Goal: Task Accomplishment & Management: Manage account settings

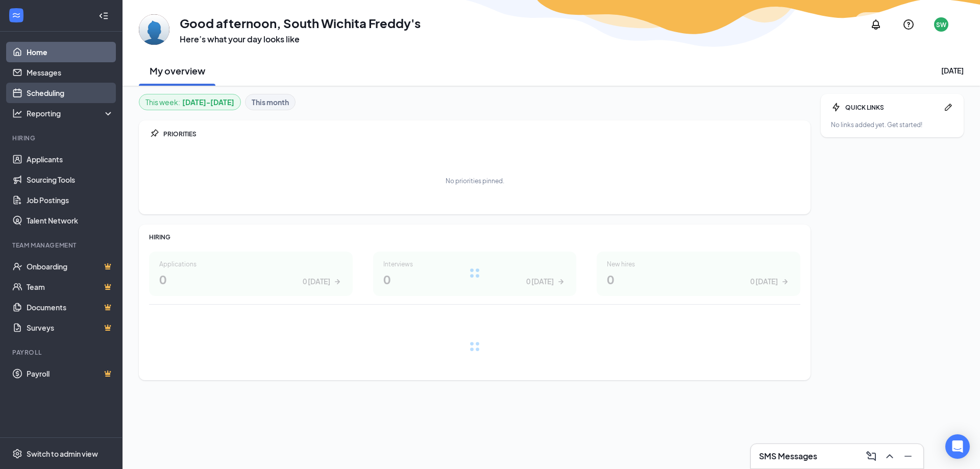
click at [45, 95] on link "Scheduling" at bounding box center [70, 93] width 87 height 20
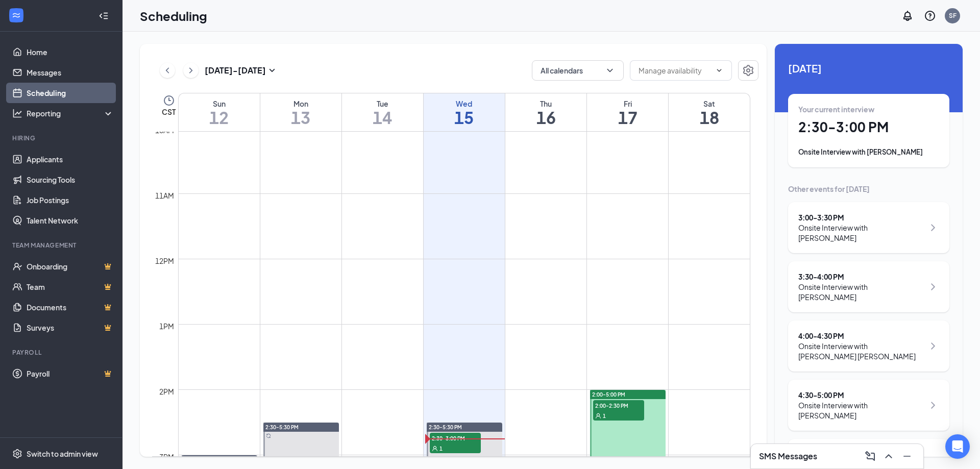
scroll to position [553, 0]
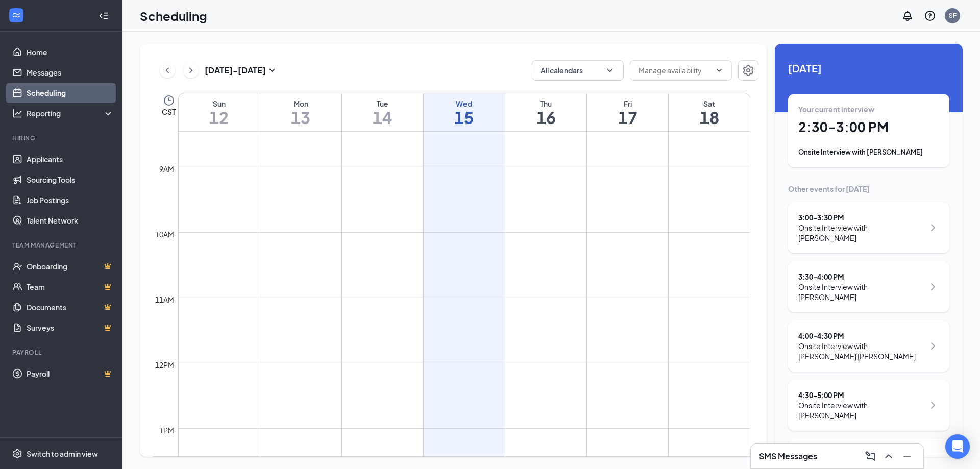
drag, startPoint x: 919, startPoint y: 136, endPoint x: 919, endPoint y: 119, distance: 16.3
click at [919, 119] on h1 "2:30 - 3:00 PM" at bounding box center [869, 126] width 141 height 17
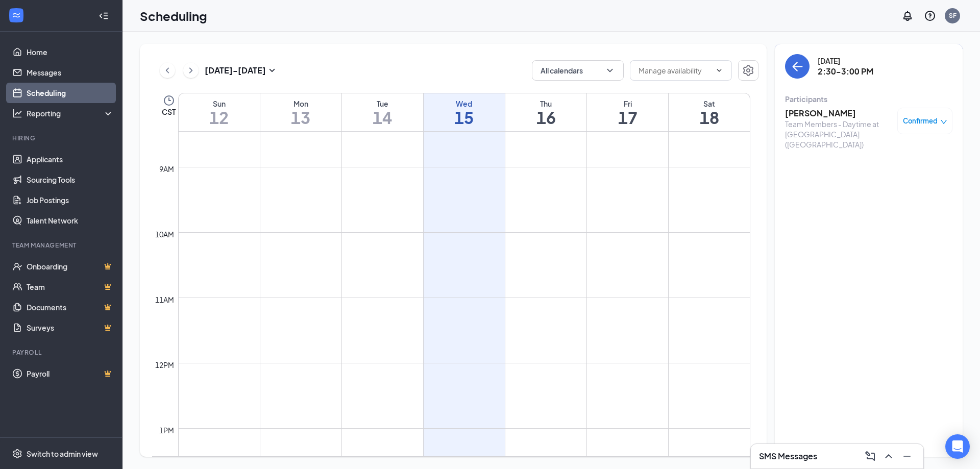
click at [936, 128] on div "Confirmed" at bounding box center [925, 121] width 55 height 27
click at [936, 121] on span "Confirmed" at bounding box center [920, 121] width 35 height 10
click at [894, 189] on span "Mark as no-show" at bounding box center [895, 188] width 57 height 11
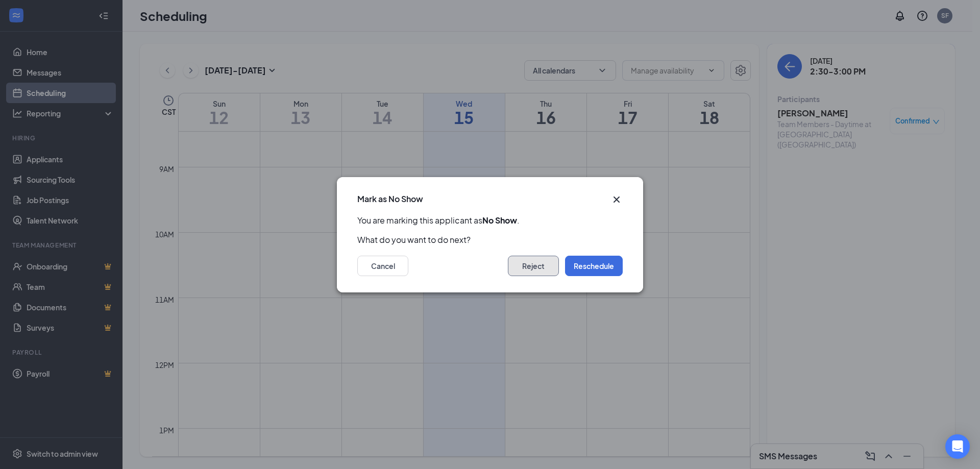
click at [533, 266] on button "Reject" at bounding box center [533, 266] width 51 height 20
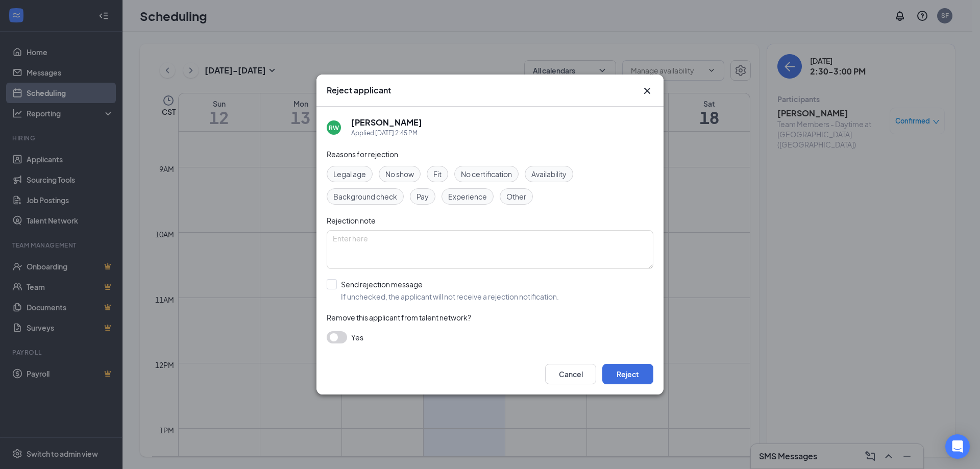
click at [402, 168] on div "No show" at bounding box center [400, 174] width 42 height 16
click at [619, 371] on button "Reject" at bounding box center [628, 374] width 51 height 20
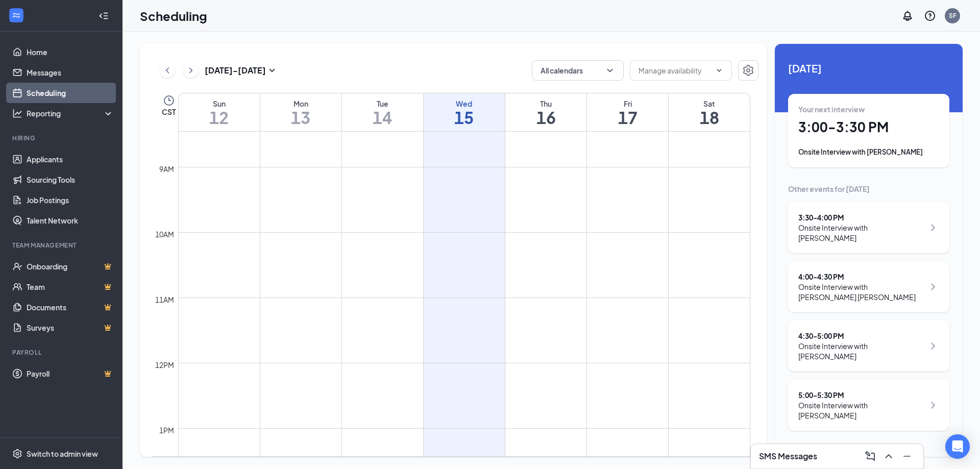
click at [824, 130] on h1 "3:00 - 3:30 PM" at bounding box center [869, 126] width 141 height 17
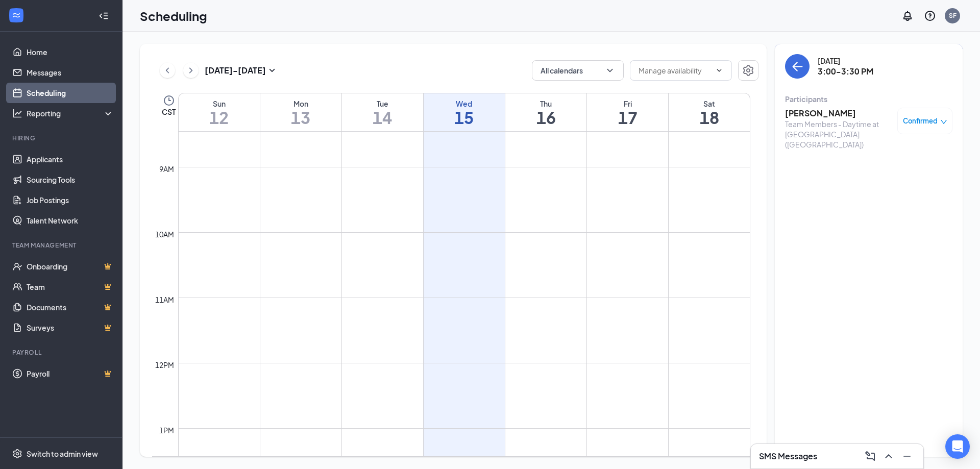
click at [816, 111] on h3 "[PERSON_NAME]" at bounding box center [838, 113] width 107 height 11
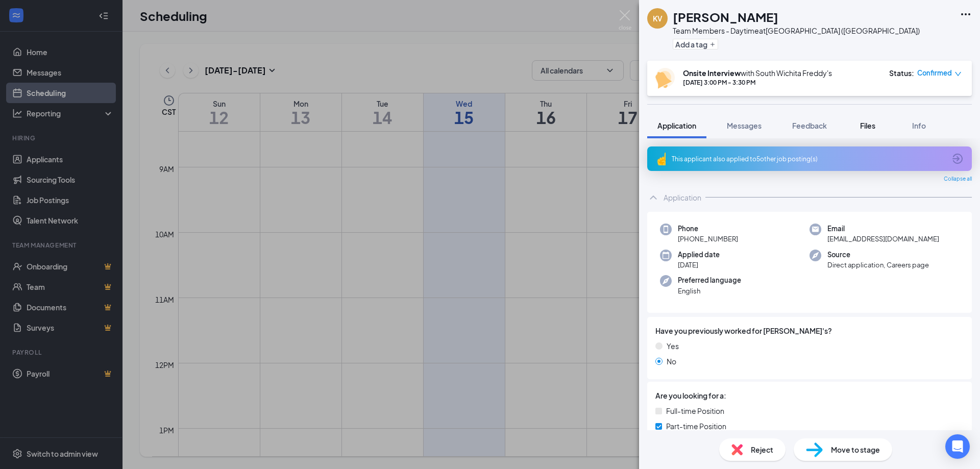
click at [867, 130] on span "Files" at bounding box center [867, 125] width 15 height 9
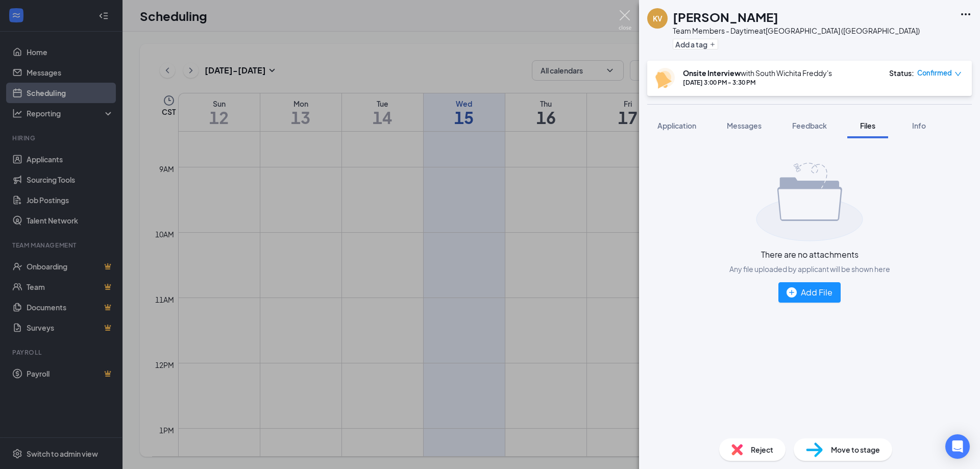
click at [621, 12] on img at bounding box center [625, 20] width 13 height 20
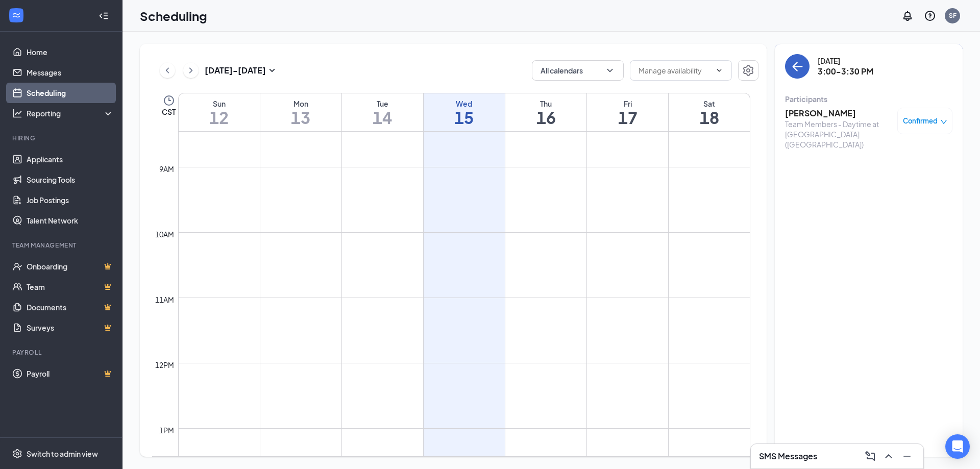
click at [791, 66] on icon "ArrowLeft" at bounding box center [797, 66] width 12 height 12
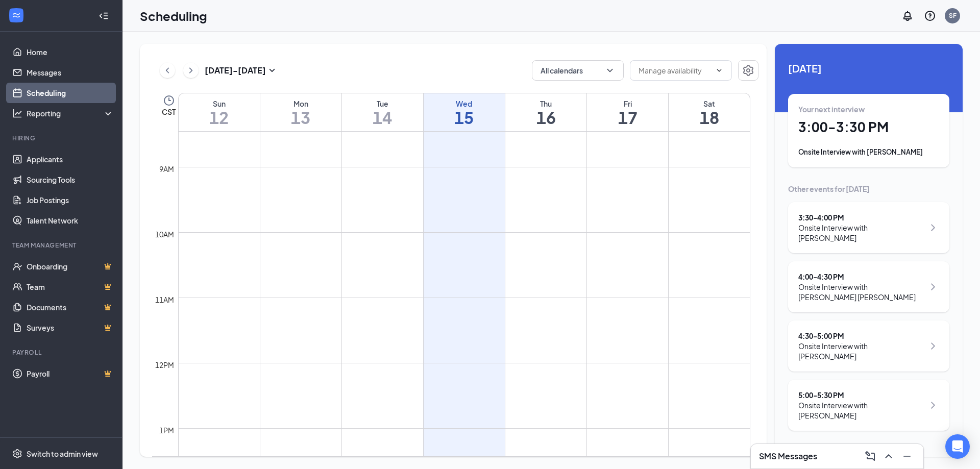
click at [868, 227] on div "Onsite Interview with [PERSON_NAME]" at bounding box center [862, 233] width 126 height 20
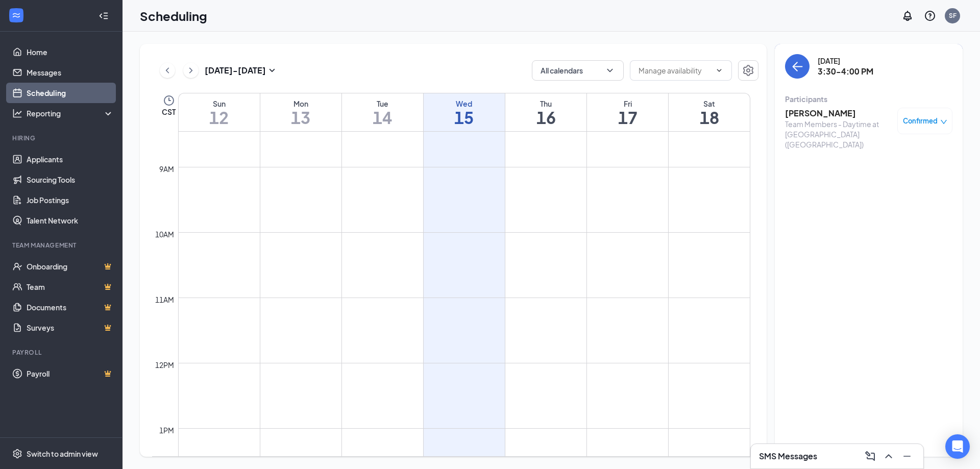
click at [801, 111] on h3 "[PERSON_NAME]" at bounding box center [838, 113] width 107 height 11
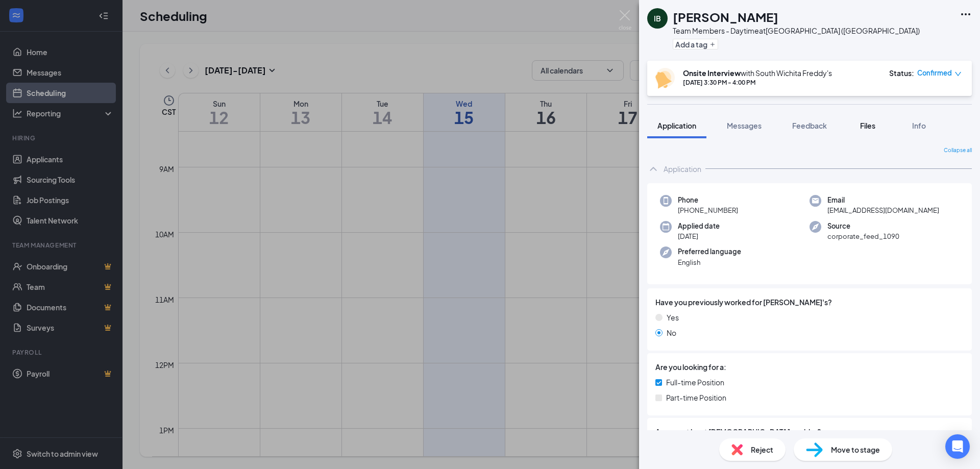
click at [860, 126] on div "Files" at bounding box center [868, 126] width 20 height 10
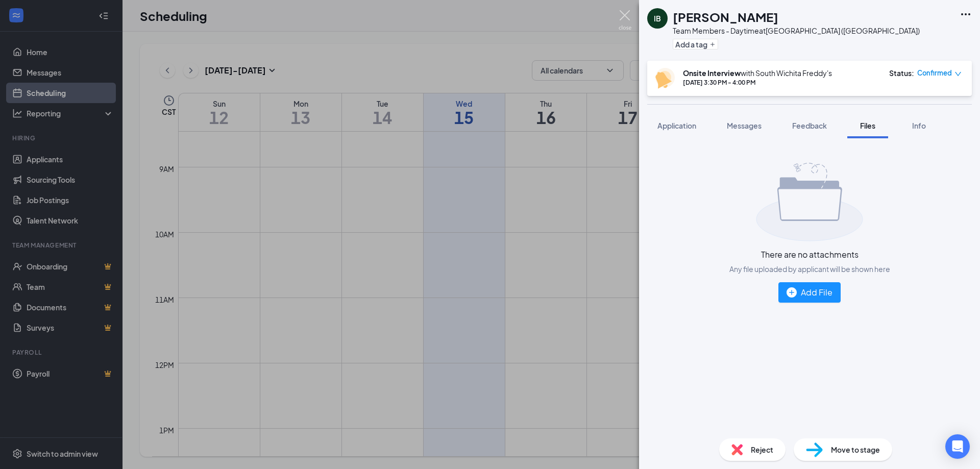
click at [628, 17] on img at bounding box center [625, 20] width 13 height 20
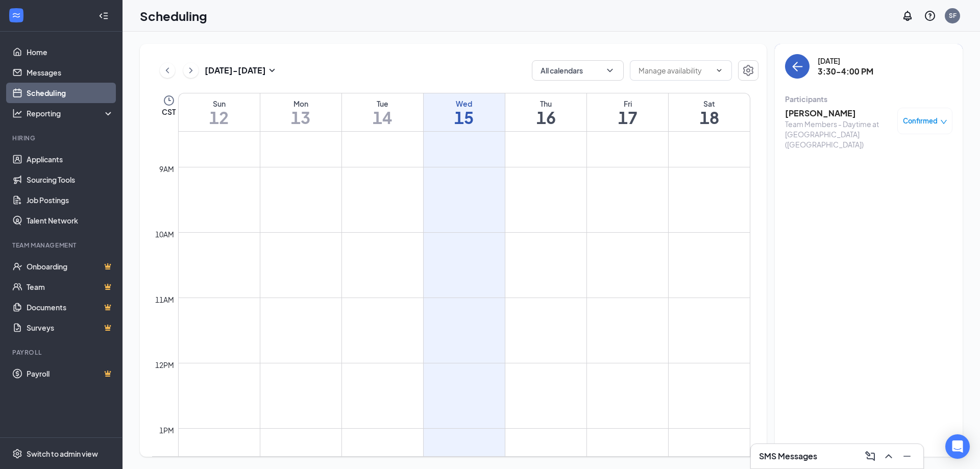
click at [798, 66] on icon "ArrowLeft" at bounding box center [798, 66] width 10 height 1
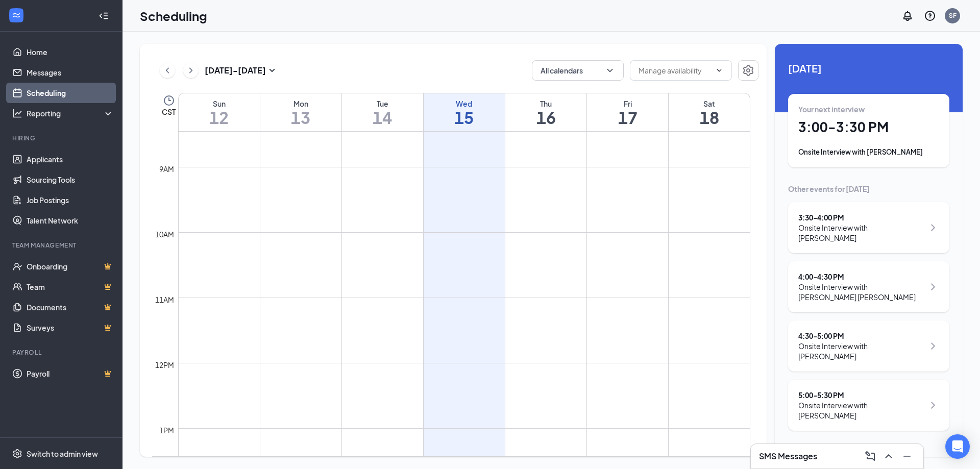
click at [869, 272] on div "4:00 - 4:30 PM" at bounding box center [862, 277] width 126 height 10
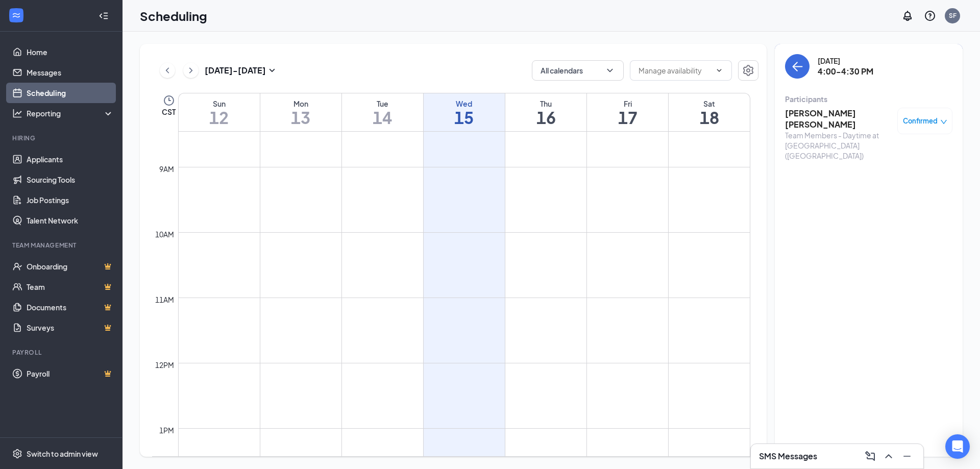
click at [813, 114] on h3 "[PERSON_NAME] [PERSON_NAME]" at bounding box center [838, 119] width 107 height 22
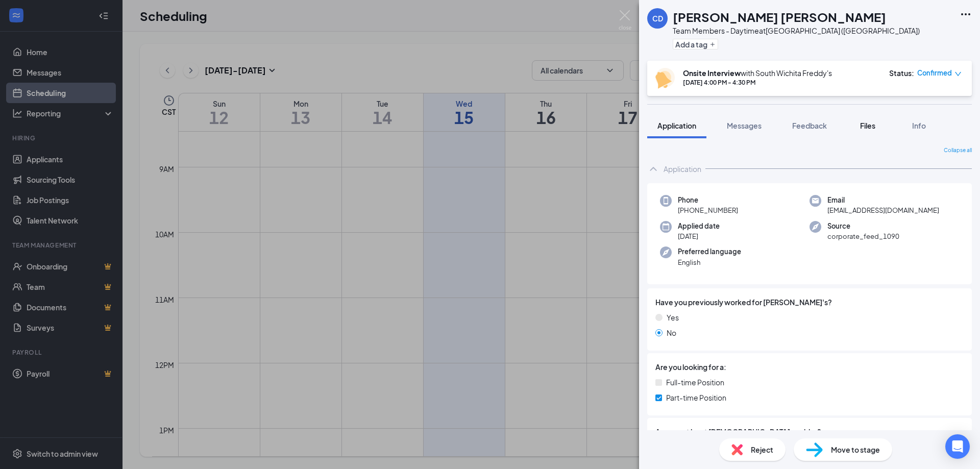
click at [860, 125] on div "Files" at bounding box center [868, 126] width 20 height 10
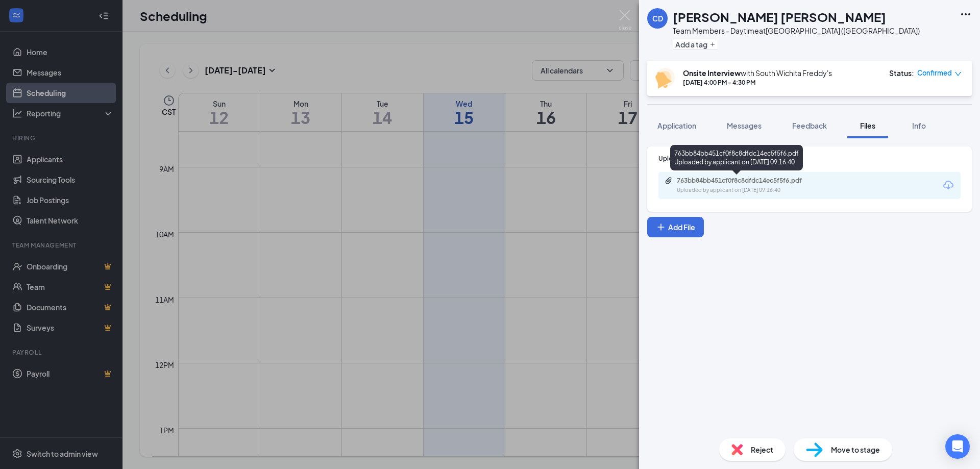
click at [740, 182] on div "763bb84bb451cf0f8c8dfdc14ec5f5f6.pdf" at bounding box center [748, 181] width 143 height 8
click at [626, 14] on img at bounding box center [625, 20] width 13 height 20
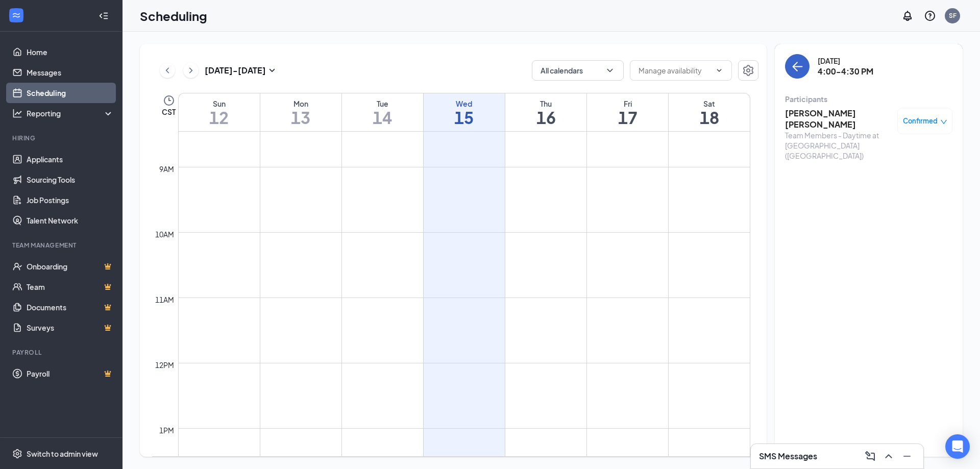
click at [791, 63] on button "back-button" at bounding box center [797, 66] width 25 height 25
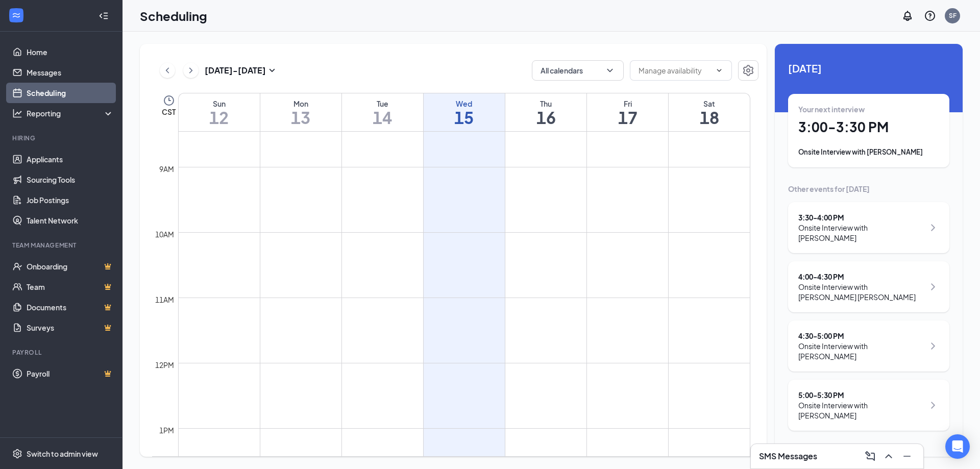
click at [902, 341] on div "Onsite Interview with [PERSON_NAME]" at bounding box center [862, 351] width 126 height 20
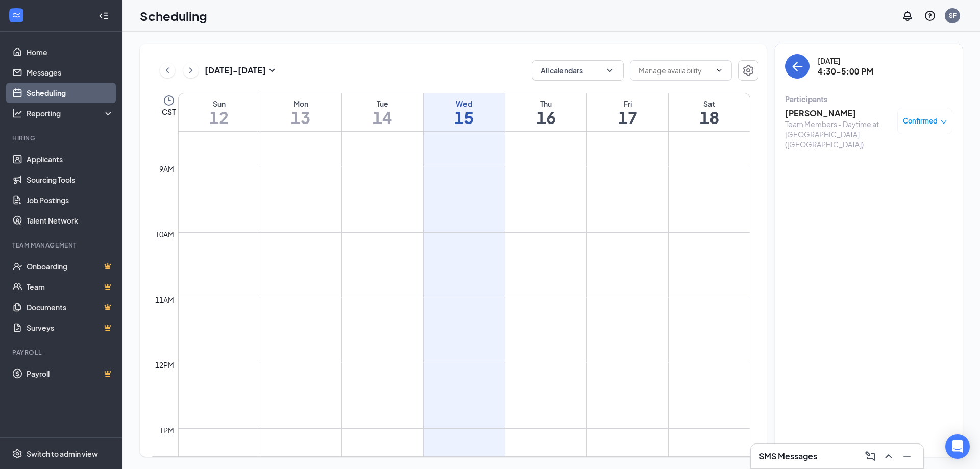
click at [821, 116] on h3 "[PERSON_NAME]" at bounding box center [838, 113] width 107 height 11
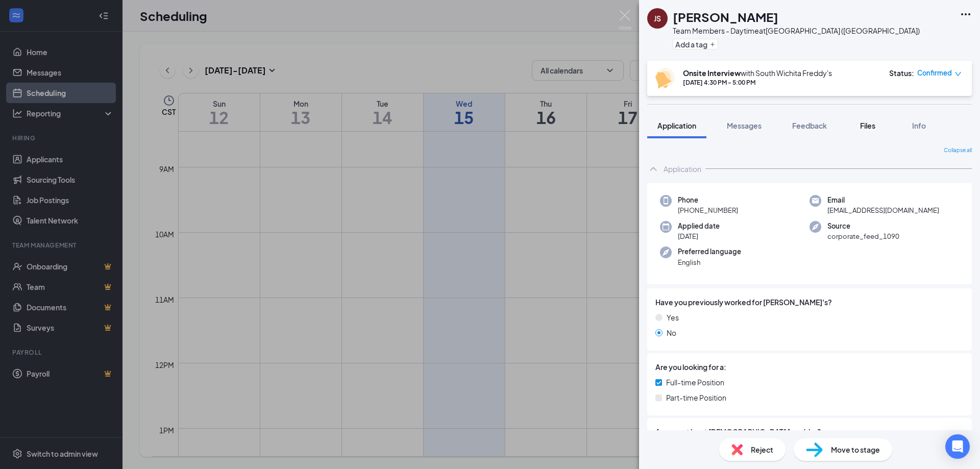
click at [864, 131] on button "Files" at bounding box center [868, 126] width 41 height 26
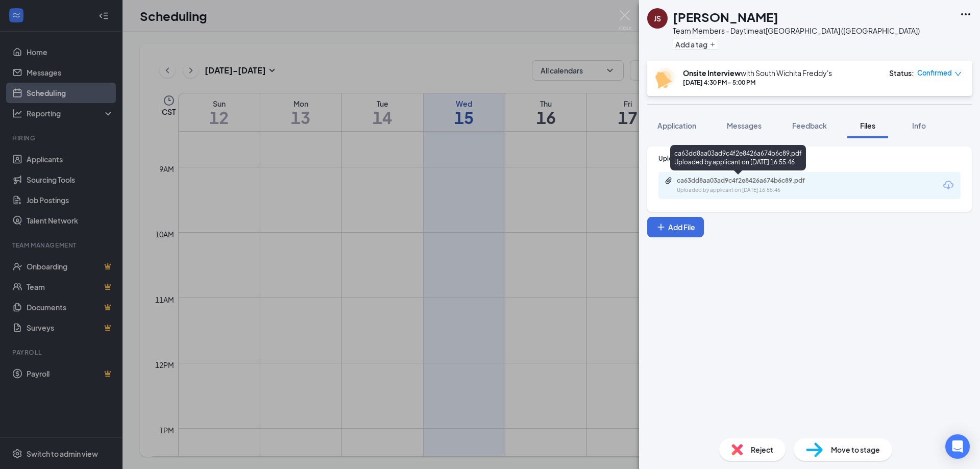
click at [716, 189] on div "Uploaded by applicant on [DATE] 16:55:46" at bounding box center [753, 190] width 153 height 8
click at [633, 15] on div "JS [PERSON_NAME] Team Members - Daytime at [GEOGRAPHIC_DATA] ([GEOGRAPHIC_DATA]…" at bounding box center [490, 234] width 980 height 469
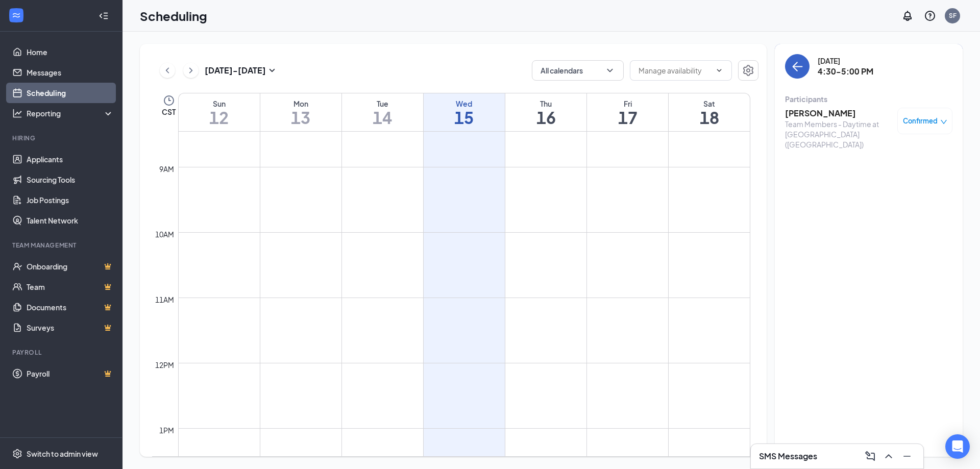
click at [798, 74] on button "back-button" at bounding box center [797, 66] width 25 height 25
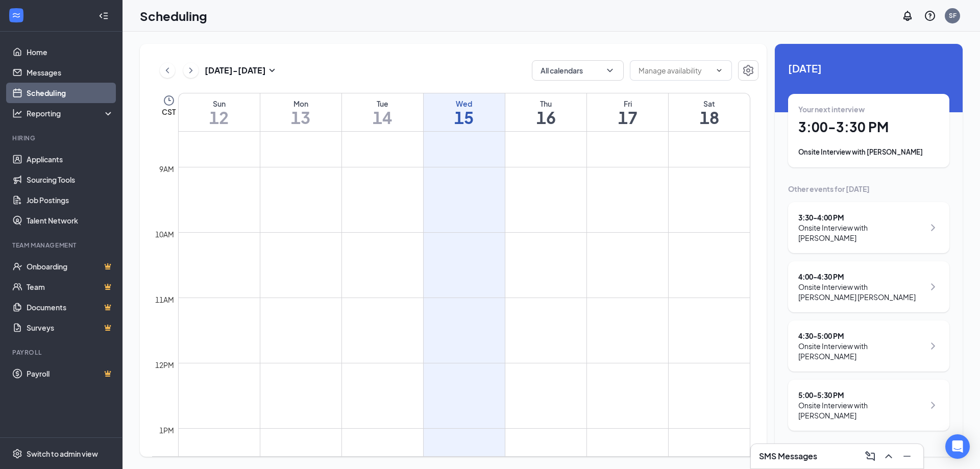
click at [873, 390] on div "5:00 - 5:30 PM" at bounding box center [862, 395] width 126 height 10
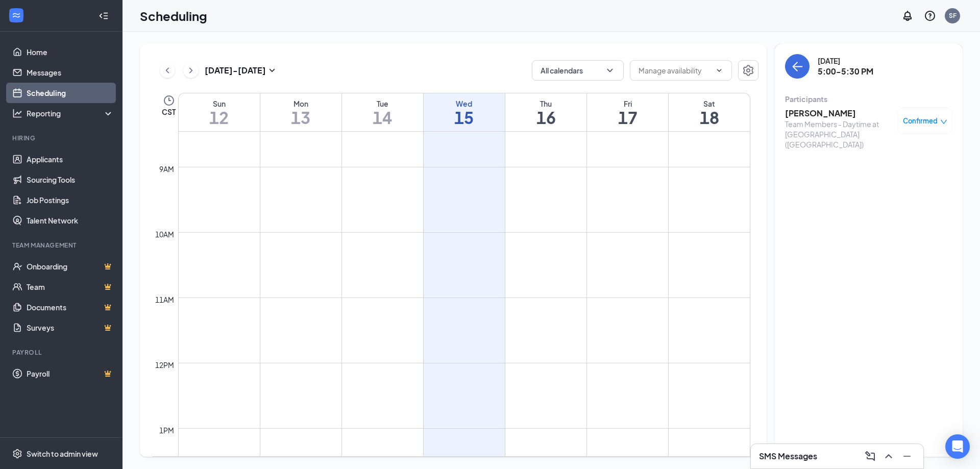
click at [799, 111] on h3 "[PERSON_NAME]" at bounding box center [838, 113] width 107 height 11
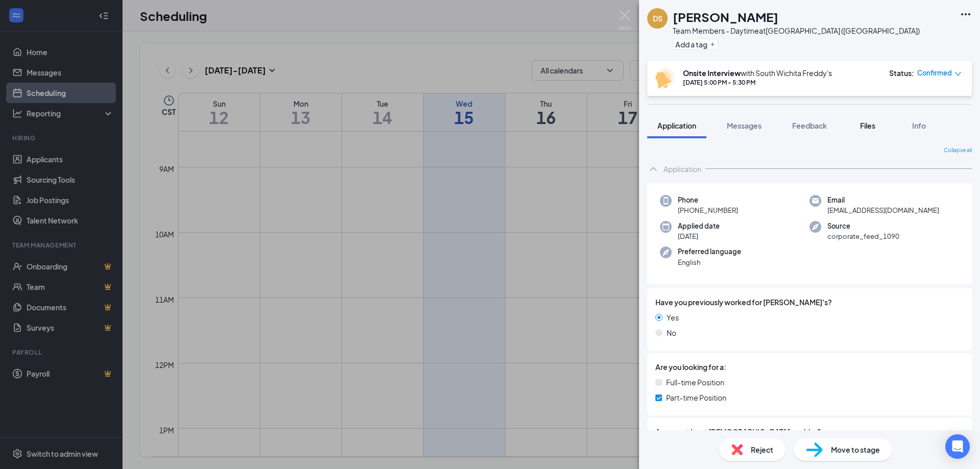
click at [859, 131] on button "Files" at bounding box center [868, 126] width 41 height 26
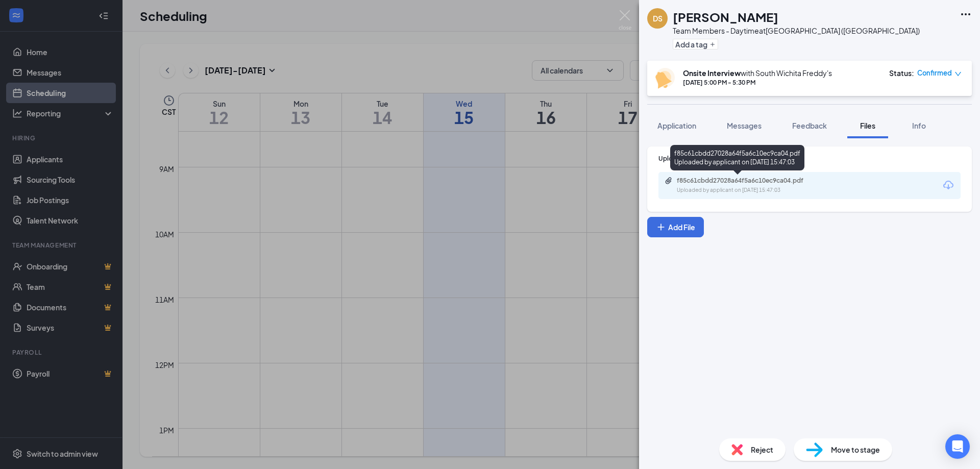
click at [745, 178] on div "f85c61cbdd27028a64f5a6c10ec9ca04.pdf" at bounding box center [748, 181] width 143 height 8
click at [628, 21] on img at bounding box center [625, 20] width 13 height 20
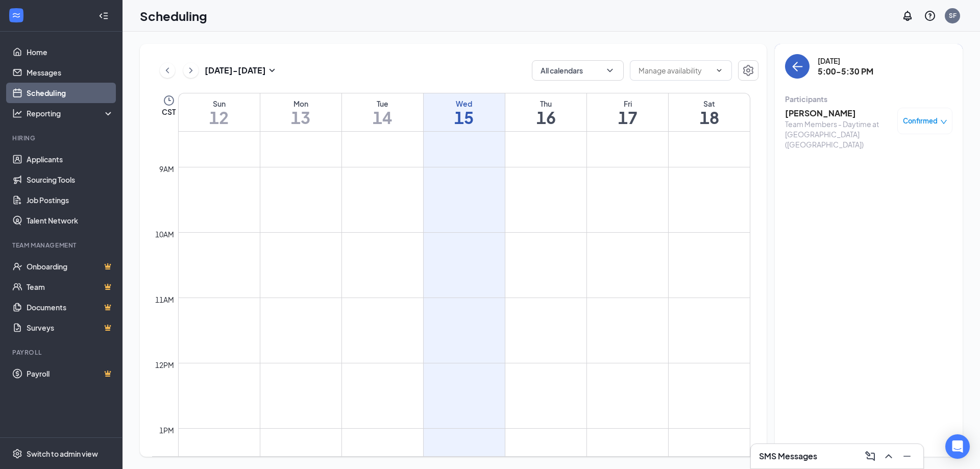
click at [791, 68] on icon "ArrowLeft" at bounding box center [797, 66] width 12 height 12
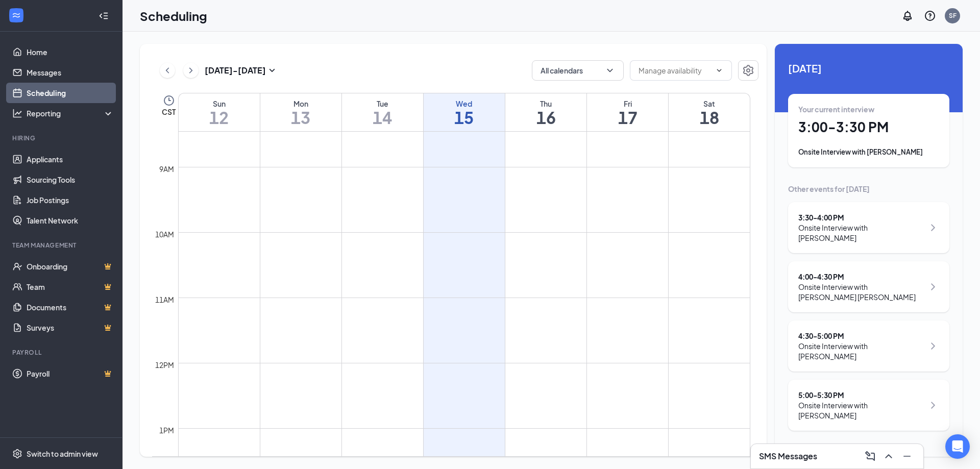
click at [876, 229] on div "Onsite Interview with [PERSON_NAME]" at bounding box center [862, 233] width 126 height 20
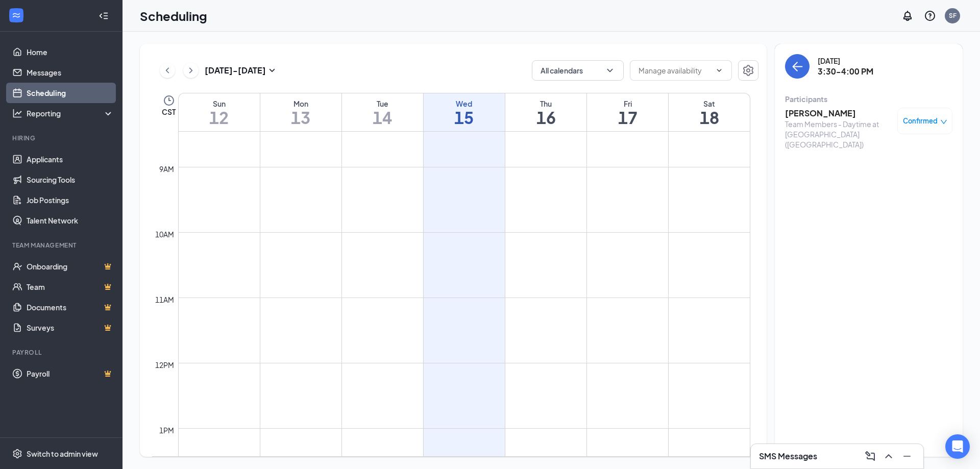
click at [804, 113] on h3 "[PERSON_NAME]" at bounding box center [838, 113] width 107 height 11
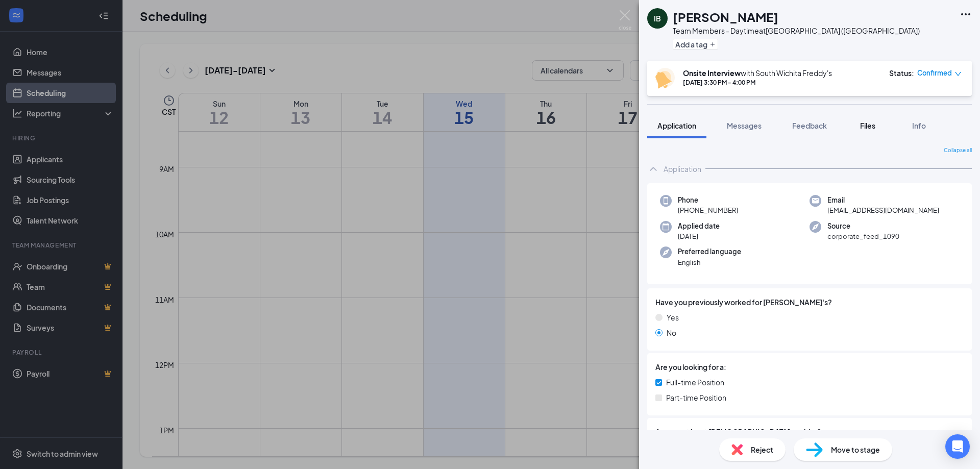
click at [878, 119] on button "Files" at bounding box center [868, 126] width 41 height 26
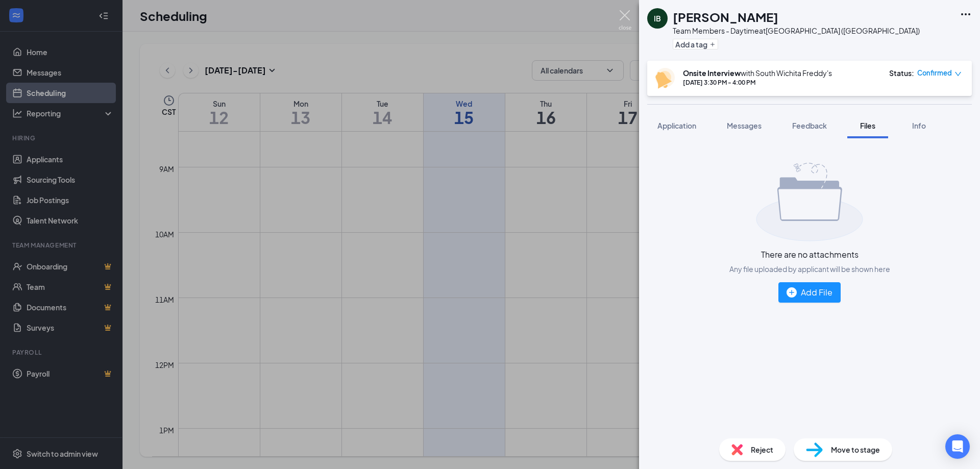
click at [629, 22] on img at bounding box center [625, 20] width 13 height 20
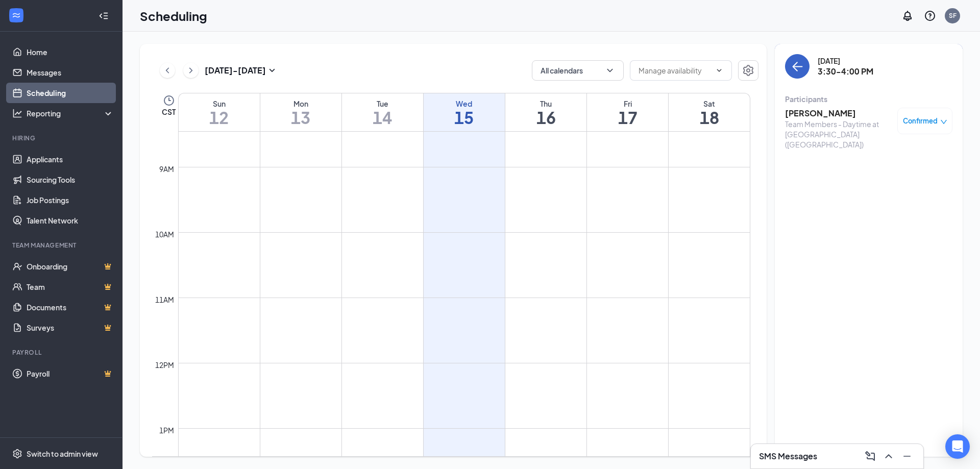
click at [802, 71] on icon "ArrowLeft" at bounding box center [797, 66] width 12 height 12
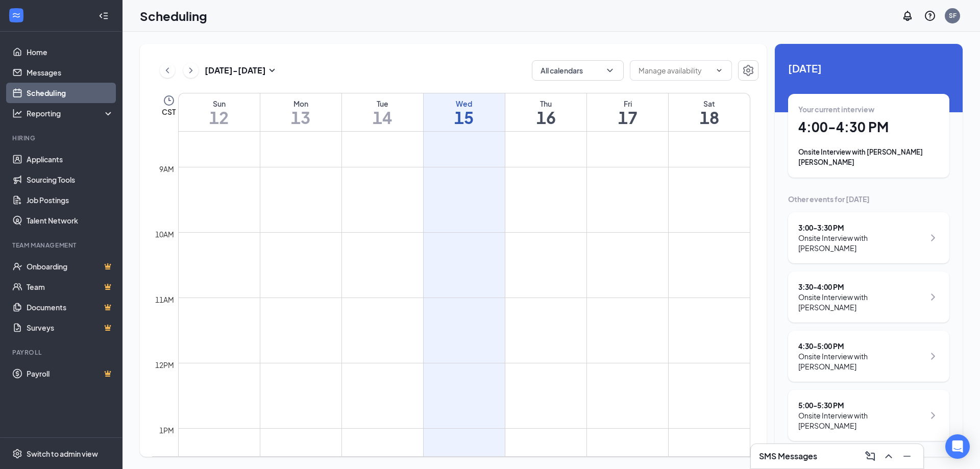
click at [884, 146] on div "Your current interview 4:00 - 4:30 PM Onsite Interview with [PERSON_NAME] [PERS…" at bounding box center [869, 135] width 141 height 63
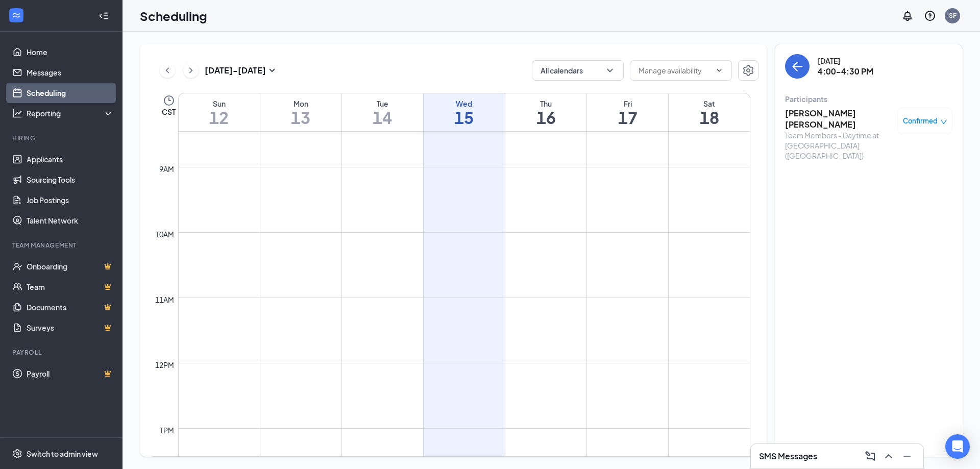
click at [830, 113] on h3 "[PERSON_NAME] [PERSON_NAME]" at bounding box center [838, 119] width 107 height 22
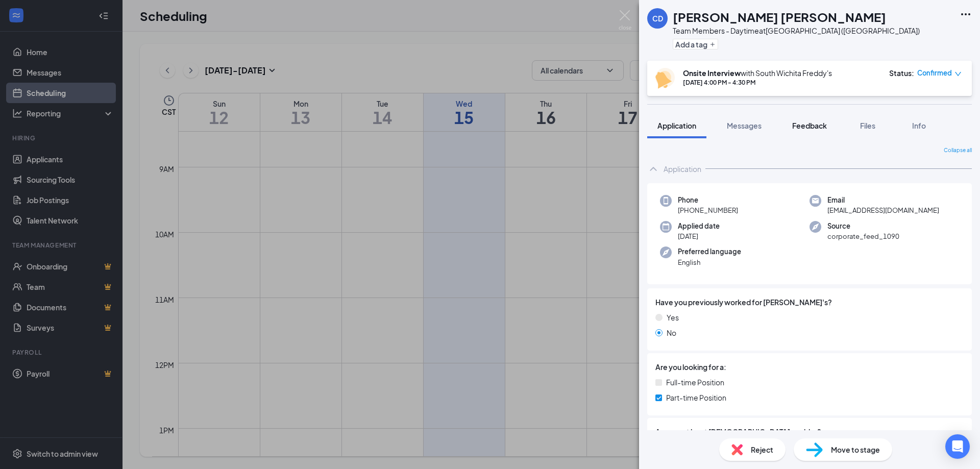
click at [823, 127] on span "Feedback" at bounding box center [809, 125] width 35 height 9
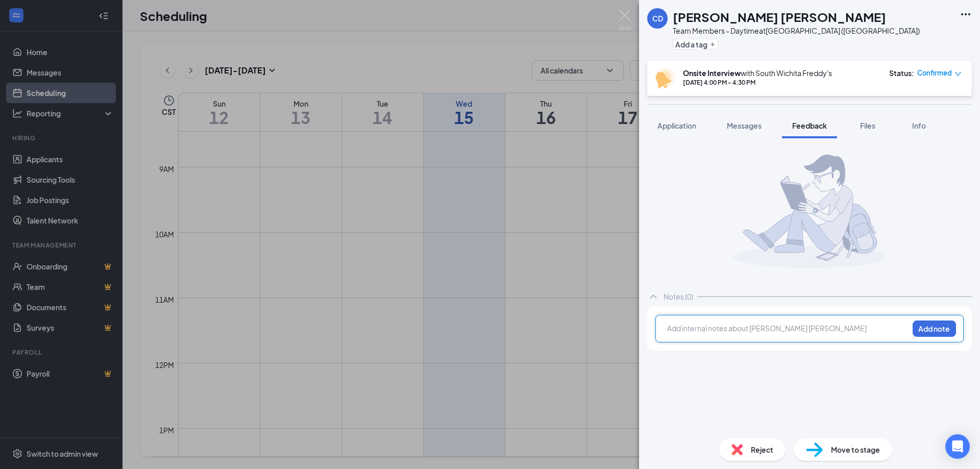
click at [776, 331] on div at bounding box center [788, 328] width 240 height 11
click at [923, 324] on button "Add note" at bounding box center [934, 329] width 43 height 16
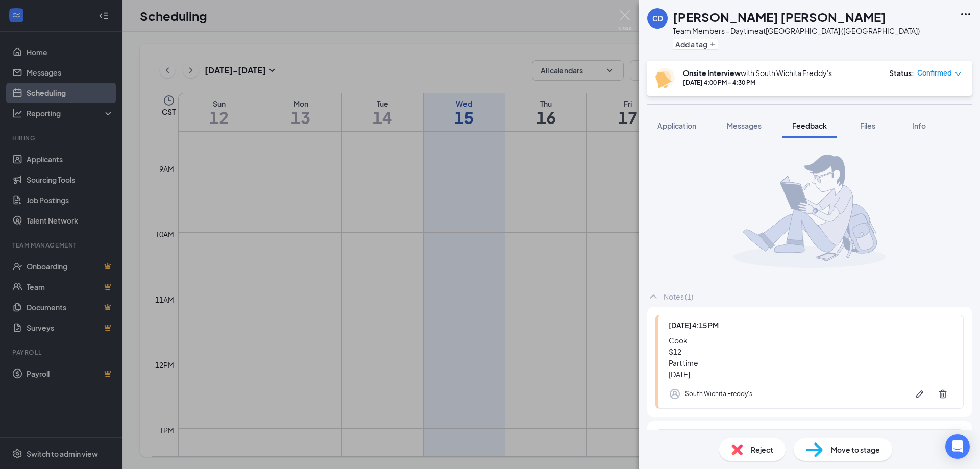
click at [848, 451] on span "Move to stage" at bounding box center [855, 449] width 49 height 11
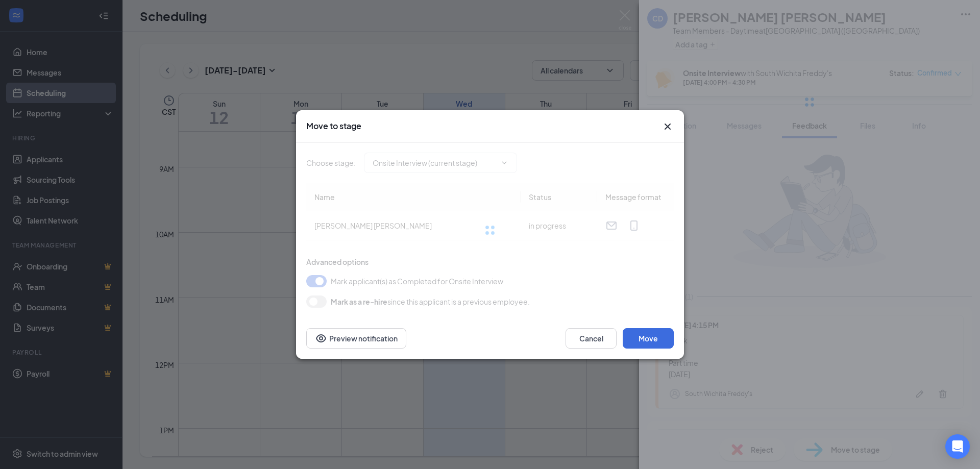
type input "Hiring Complete (final stage)"
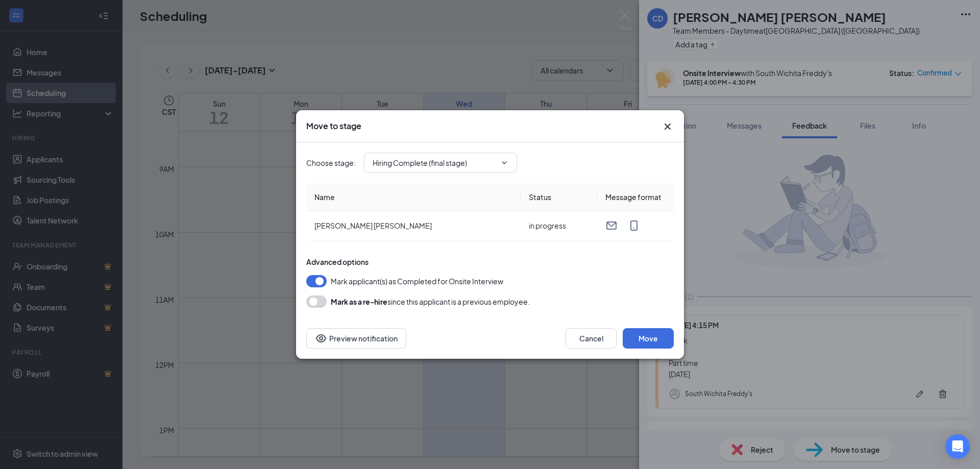
click at [664, 127] on icon "Cross" at bounding box center [668, 127] width 12 height 12
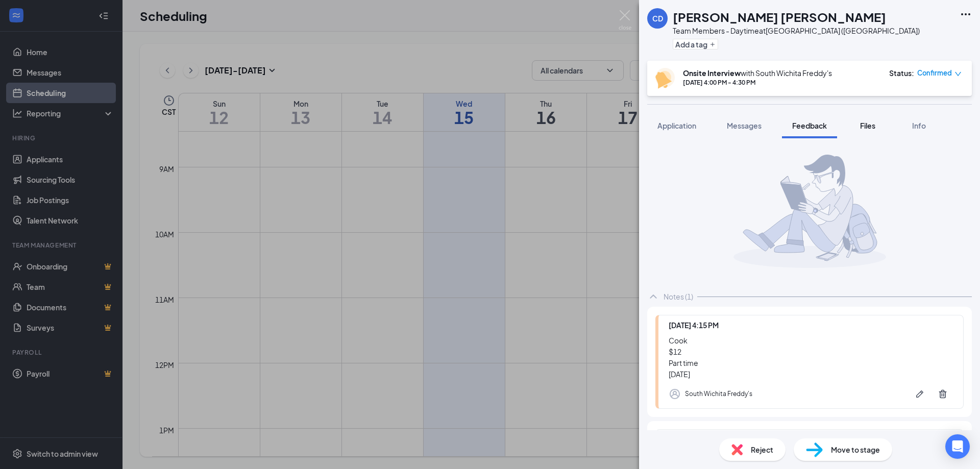
click at [866, 130] on span "Files" at bounding box center [867, 125] width 15 height 9
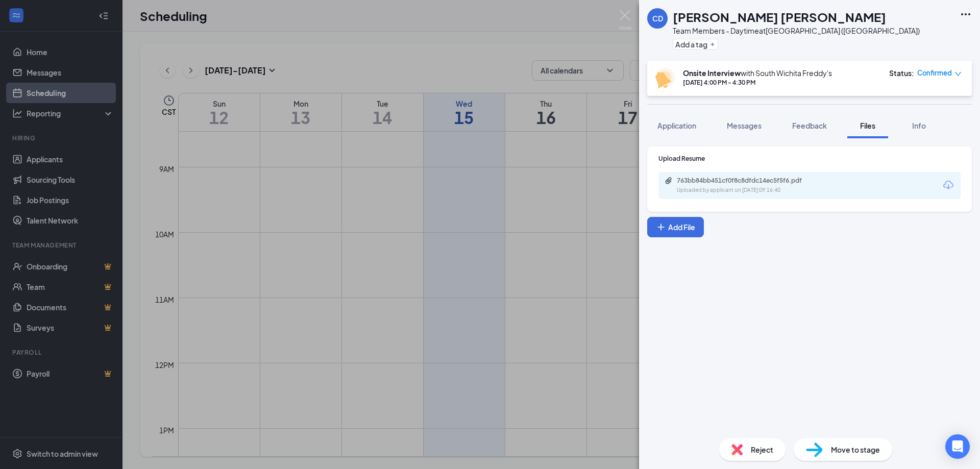
click at [838, 451] on span "Move to stage" at bounding box center [855, 449] width 49 height 11
type input "Hiring Complete (final stage)"
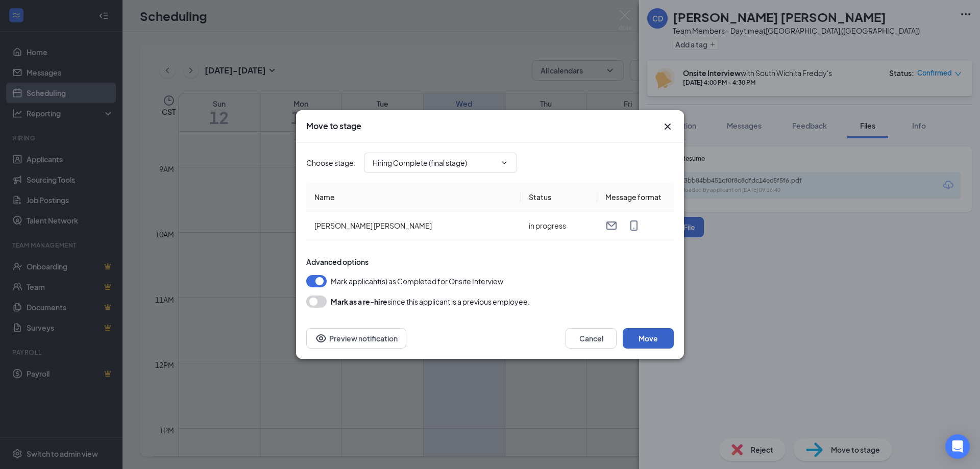
click at [639, 340] on button "Move" at bounding box center [648, 338] width 51 height 20
